Goal: Task Accomplishment & Management: Manage account settings

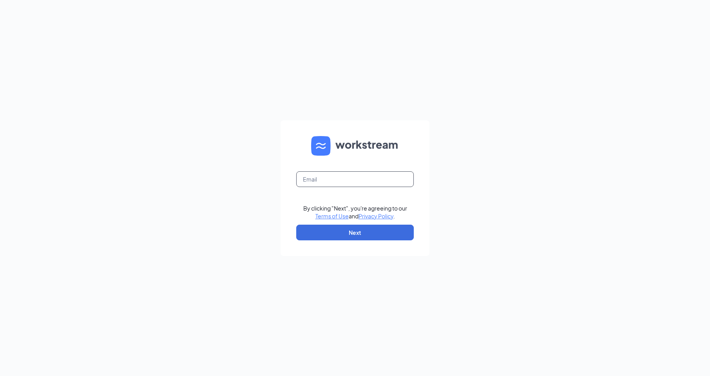
click at [365, 175] on input "text" at bounding box center [355, 179] width 118 height 16
type input "[EMAIL_ADDRESS][DOMAIN_NAME]"
click at [378, 231] on button "Next" at bounding box center [355, 233] width 118 height 16
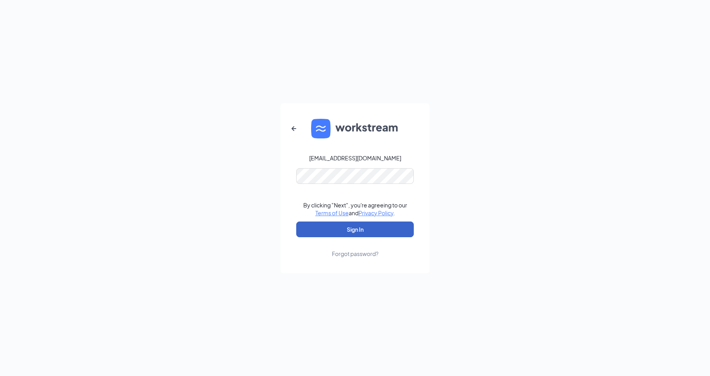
click at [381, 227] on button "Sign In" at bounding box center [355, 230] width 118 height 16
